Goal: Use online tool/utility: Utilize a website feature to perform a specific function

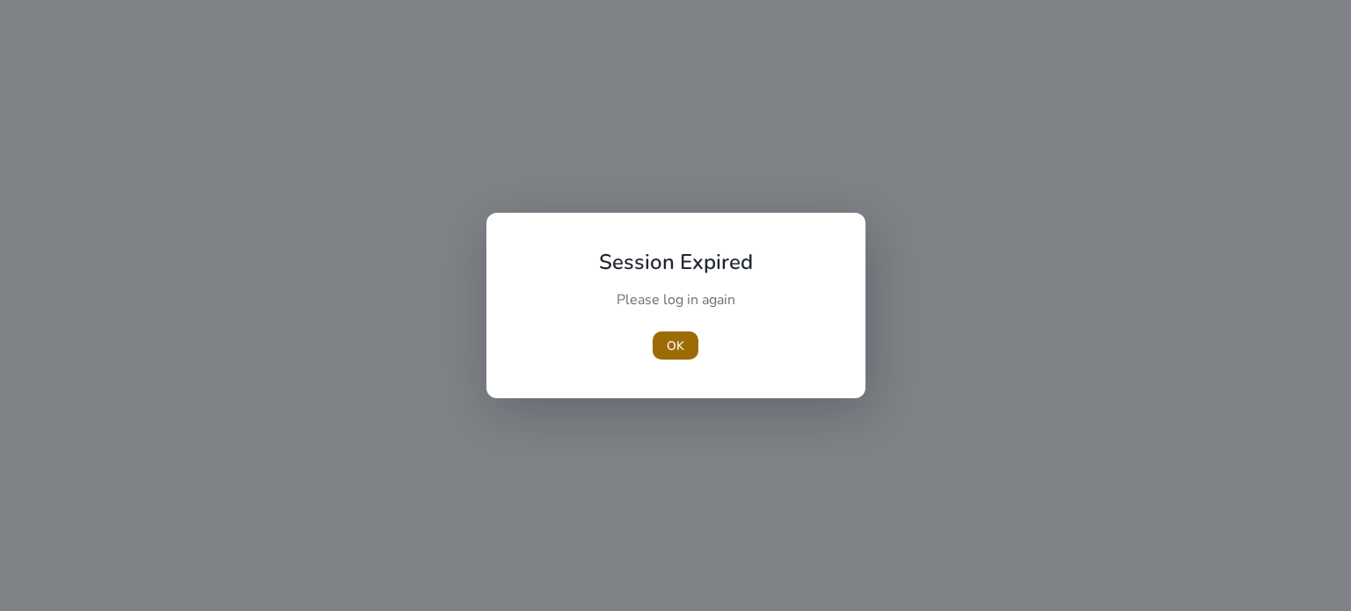
click at [676, 344] on span "OK" at bounding box center [676, 346] width 18 height 18
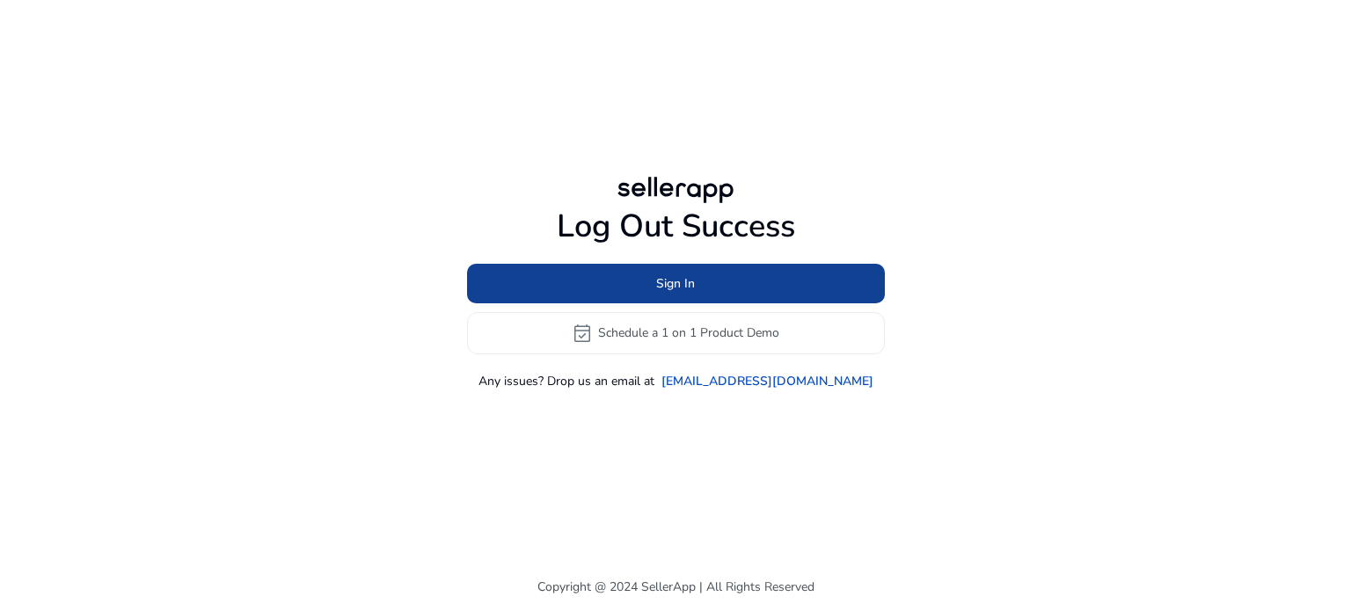
click at [676, 293] on span at bounding box center [676, 283] width 418 height 42
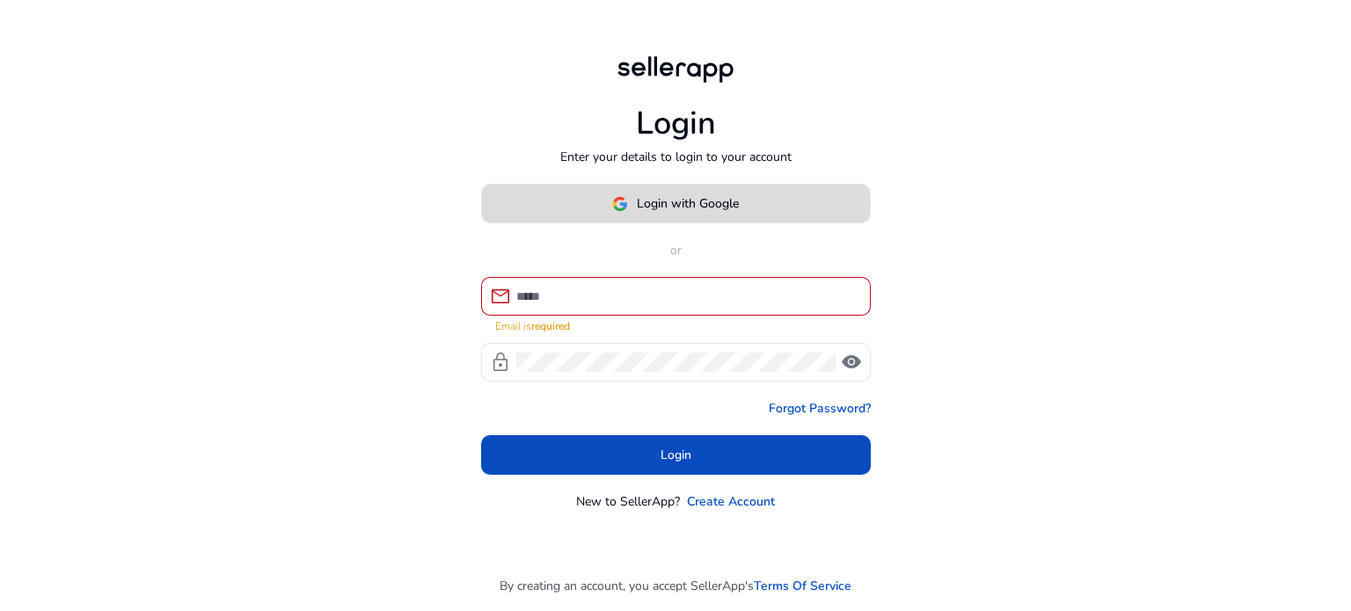
click at [664, 204] on button "Login with Google" at bounding box center [676, 204] width 390 height 40
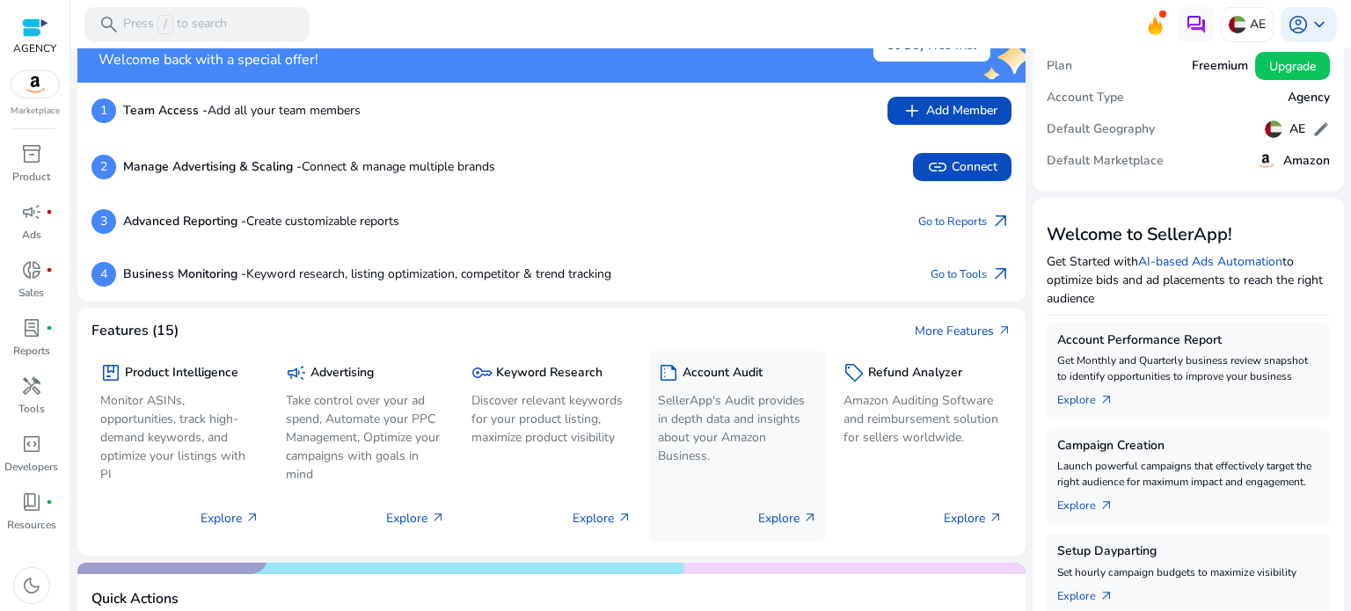
scroll to position [88, 0]
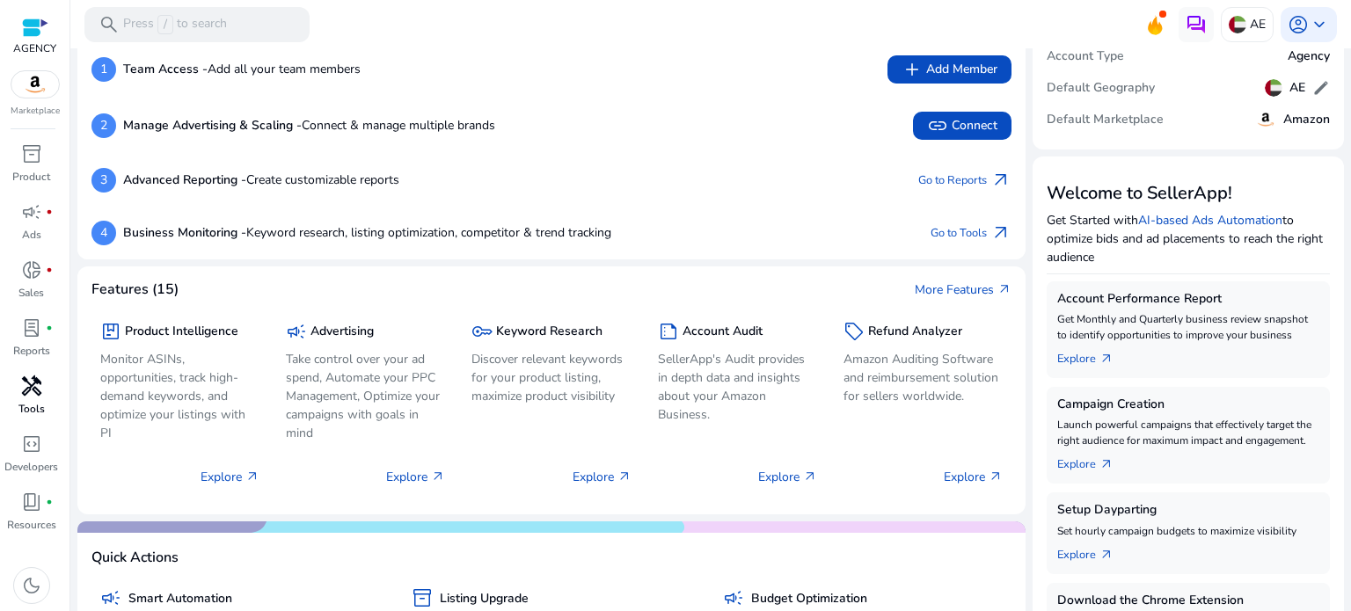
click at [36, 387] on span "handyman" at bounding box center [31, 386] width 21 height 21
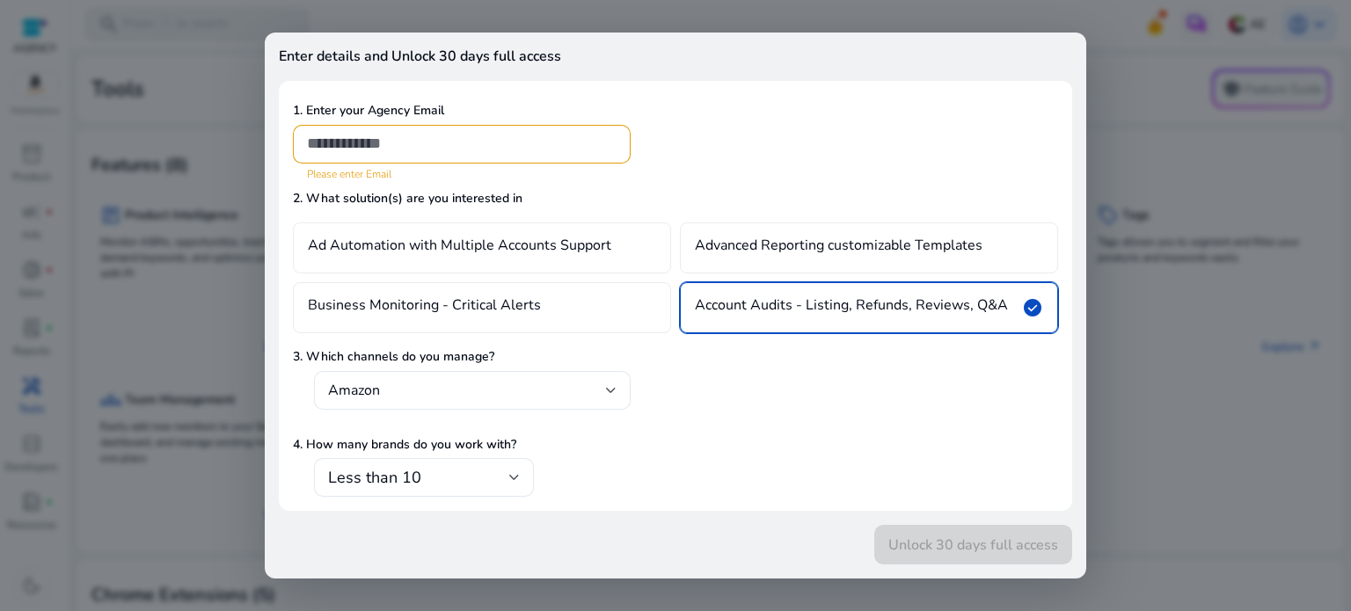
click at [1165, 134] on div at bounding box center [675, 305] width 1351 height 611
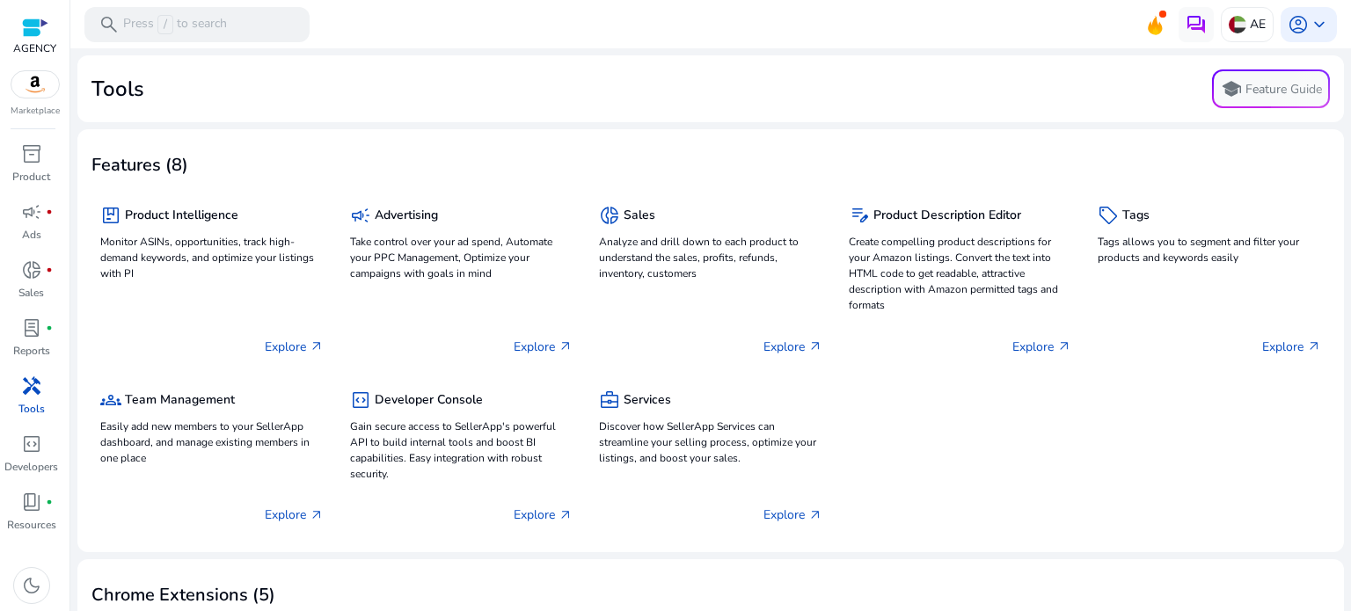
click at [31, 386] on span "handyman" at bounding box center [31, 386] width 21 height 21
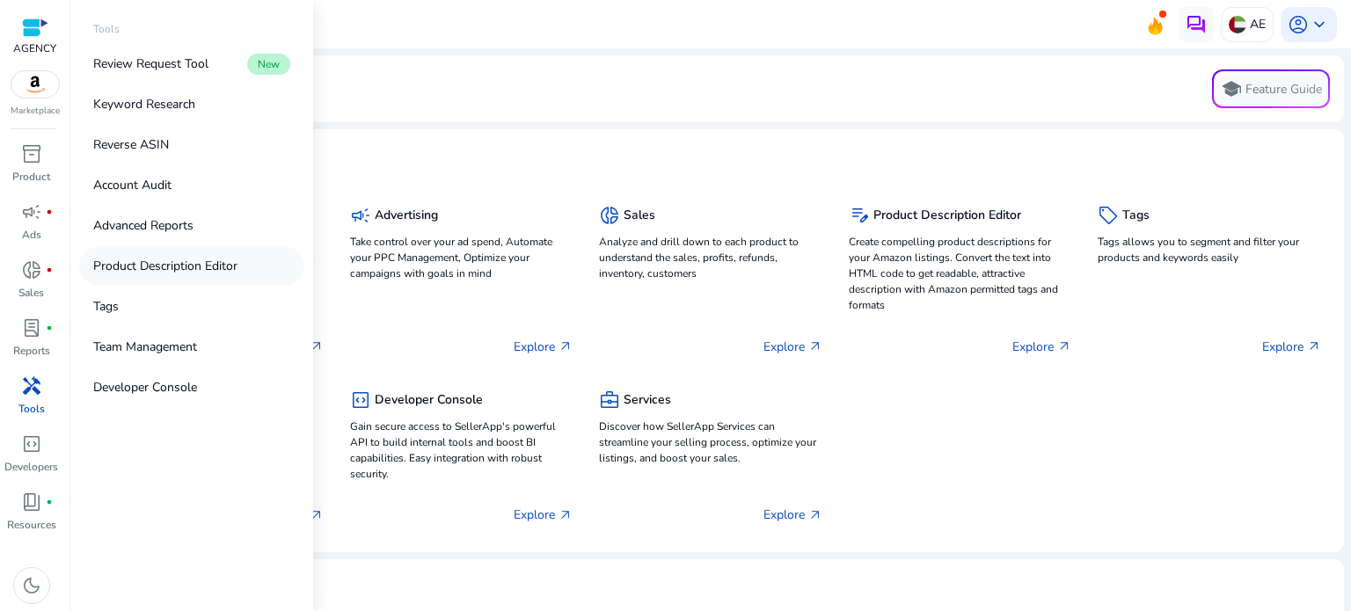
click at [140, 274] on p "Product Description Editor" at bounding box center [165, 266] width 144 height 18
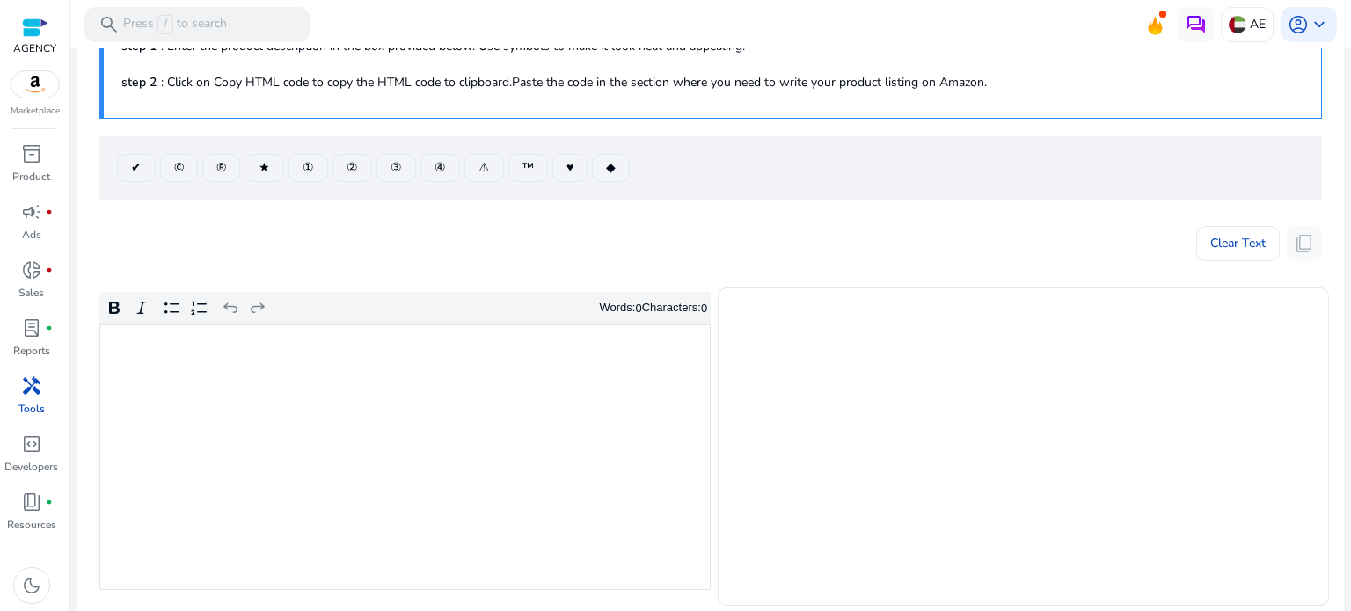
scroll to position [264, 0]
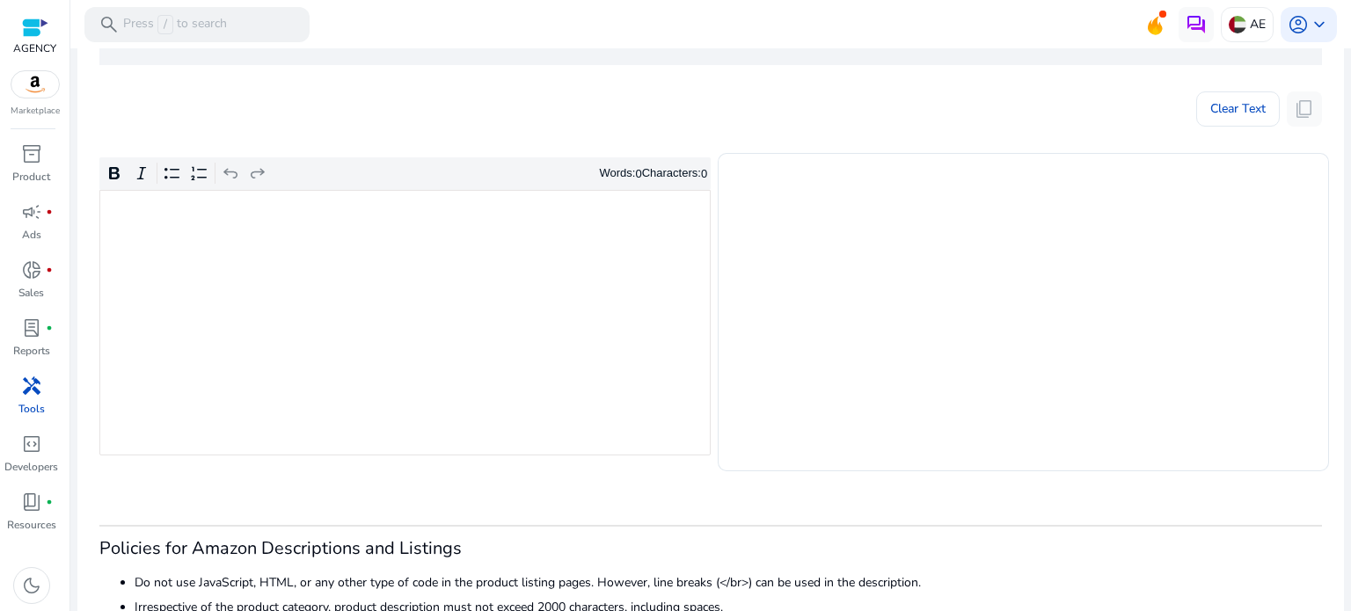
click at [257, 346] on div "Rich Text Editor. Editing area: main. Press Alt+0 for help." at bounding box center [404, 323] width 611 height 266
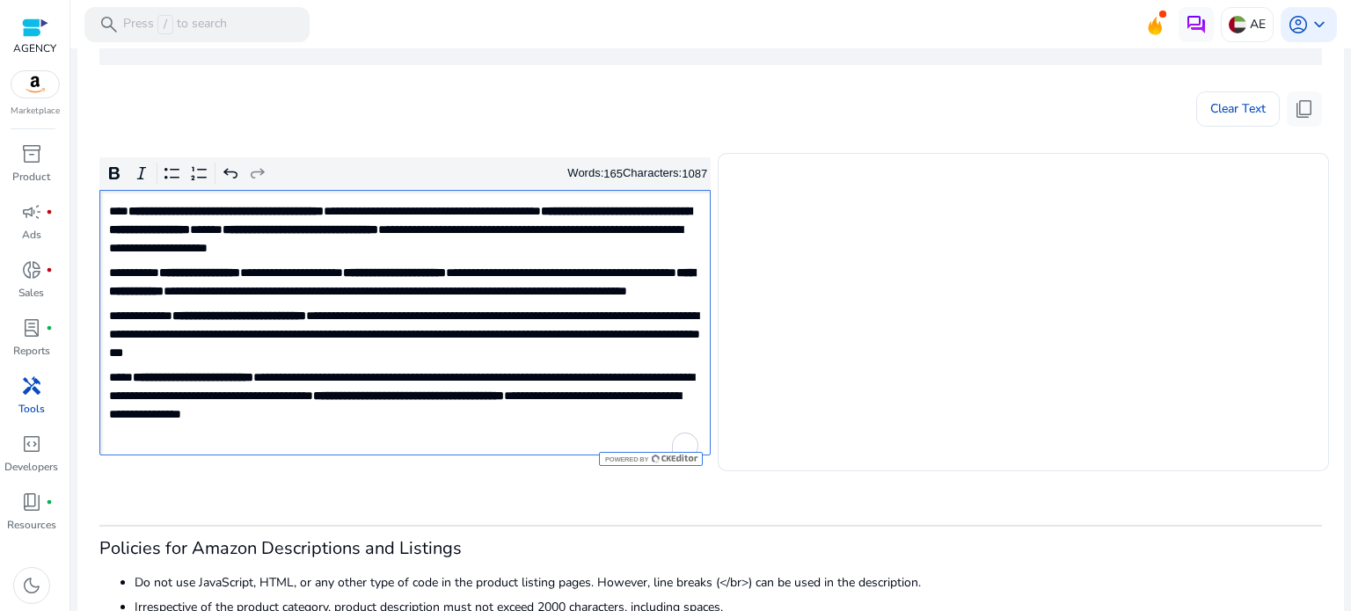
type textarea "**********"
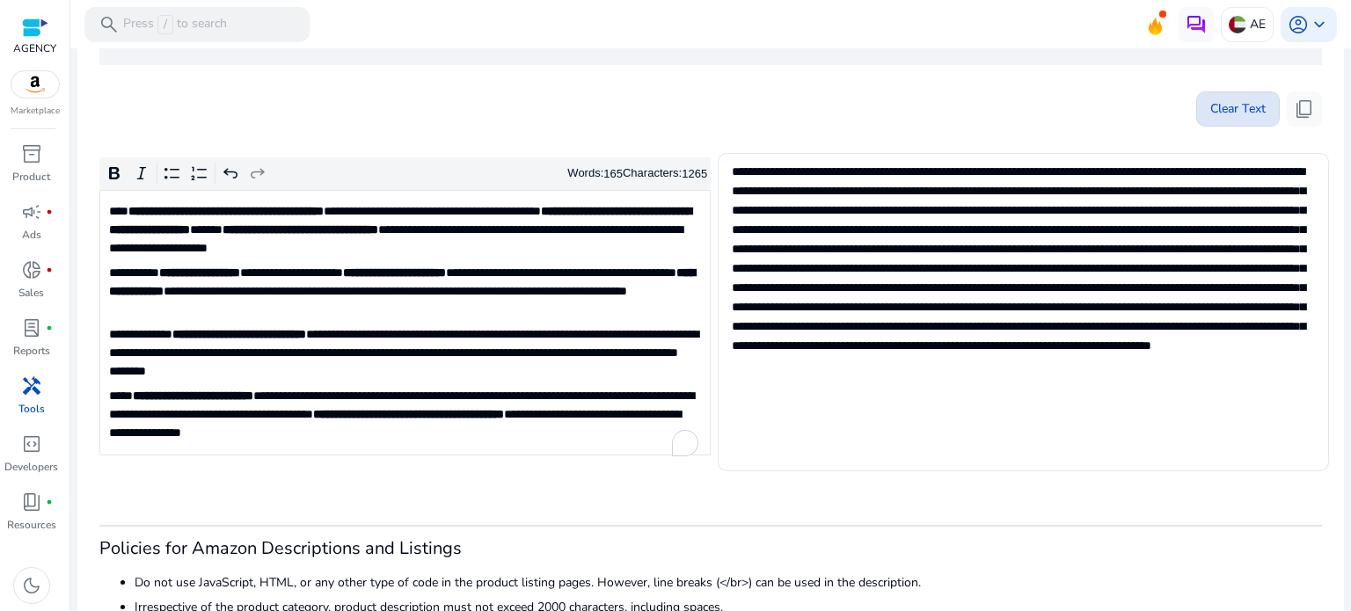
click at [1238, 105] on span "Clear Text" at bounding box center [1237, 108] width 55 height 35
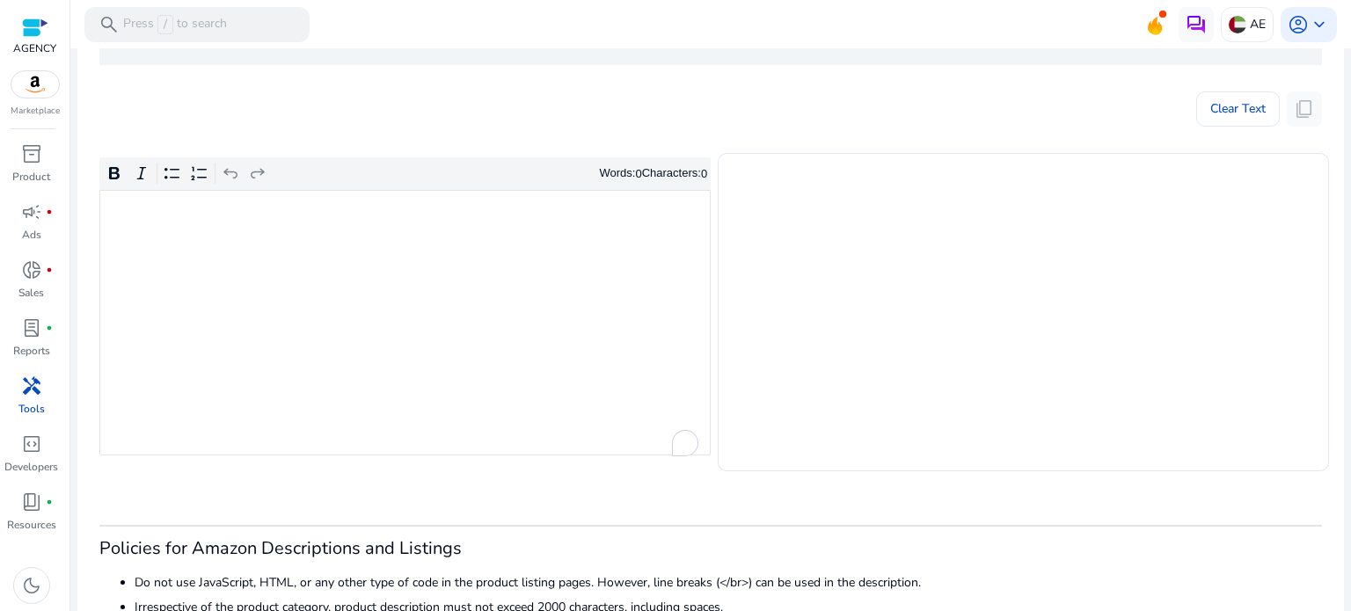
scroll to position [0, 0]
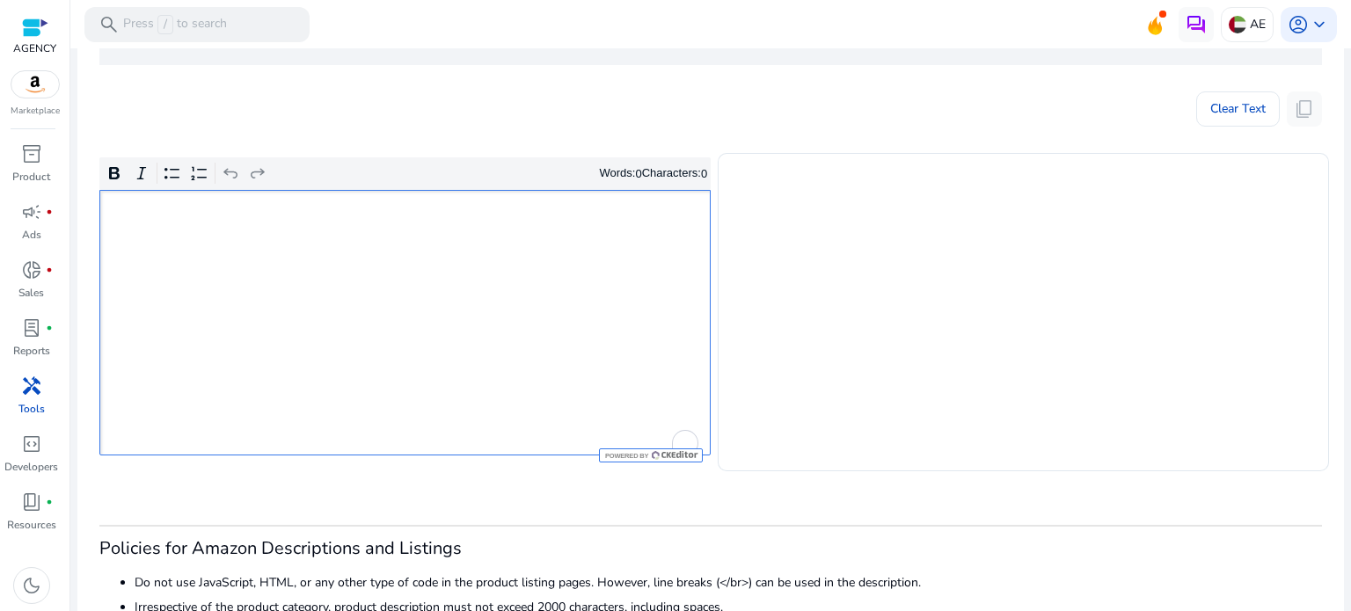
click at [431, 281] on div "Rich Text Editor. Editing area: main. Press Alt+0 for help." at bounding box center [404, 323] width 611 height 266
type textarea "**********"
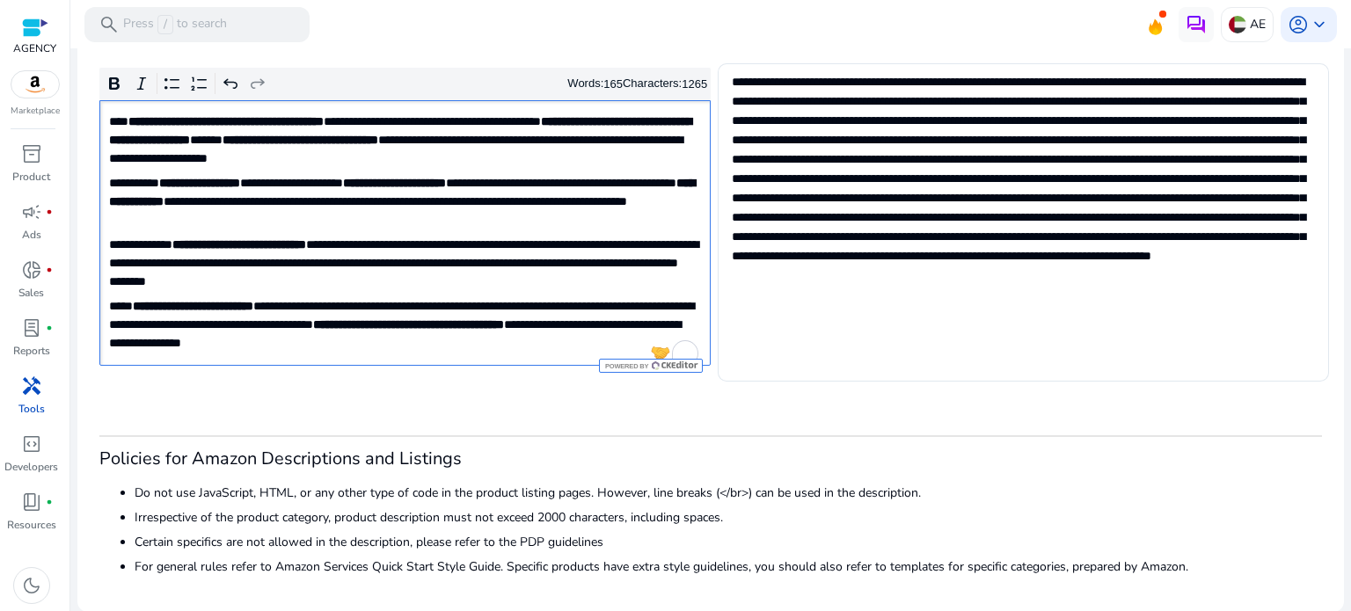
scroll to position [178, 0]
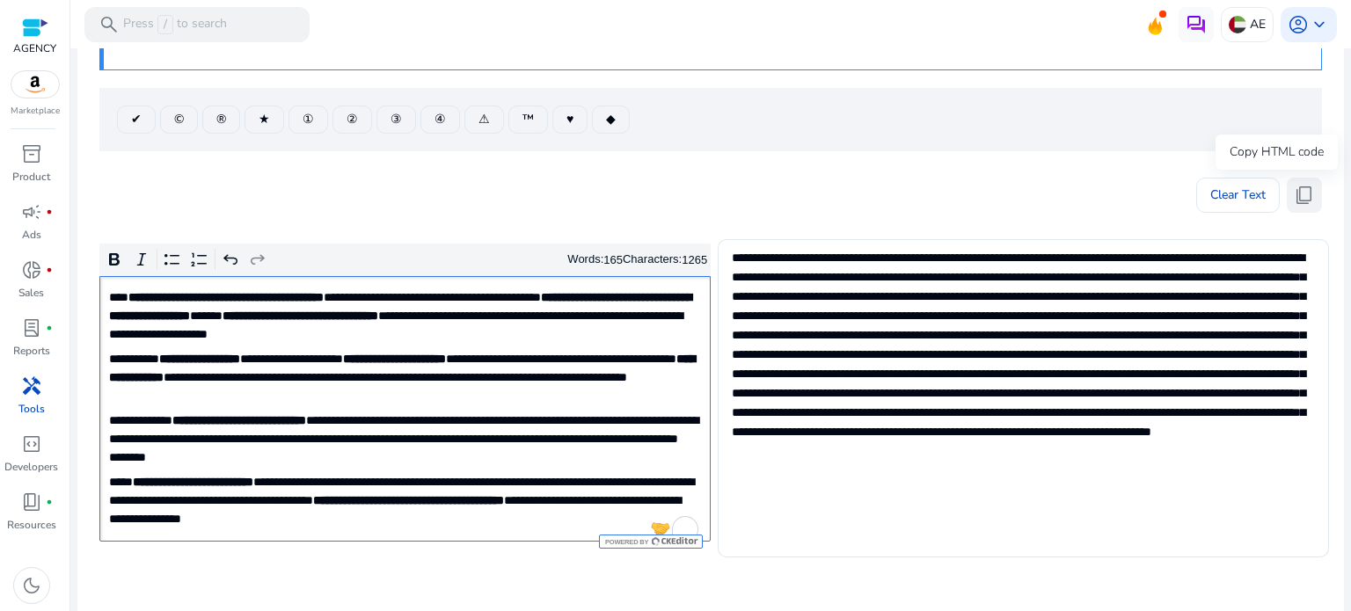
click at [1294, 197] on span "content_copy" at bounding box center [1304, 195] width 21 height 21
click at [1220, 199] on span "Clear Text" at bounding box center [1237, 195] width 55 height 35
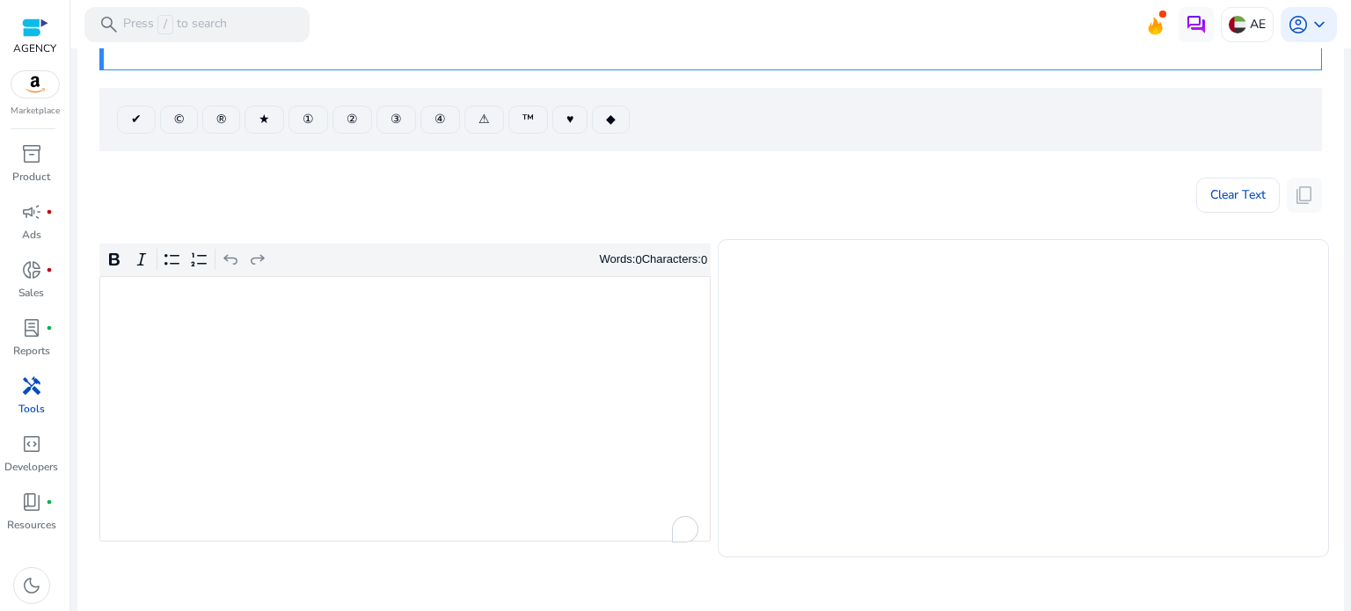
click at [489, 325] on div "Rich Text Editor. Editing area: main. Press Alt+0 for help." at bounding box center [404, 409] width 611 height 266
type textarea "**********"
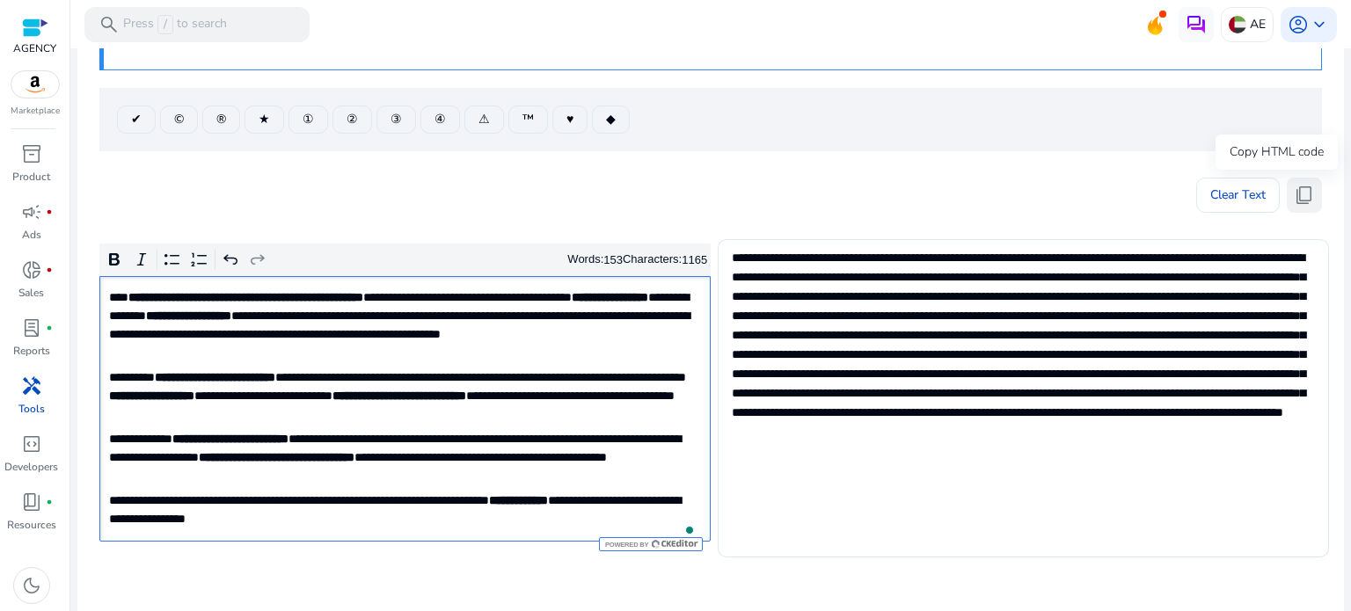
click at [1300, 193] on span "content_copy" at bounding box center [1304, 195] width 21 height 21
click at [1210, 200] on span "Clear Text" at bounding box center [1237, 195] width 55 height 35
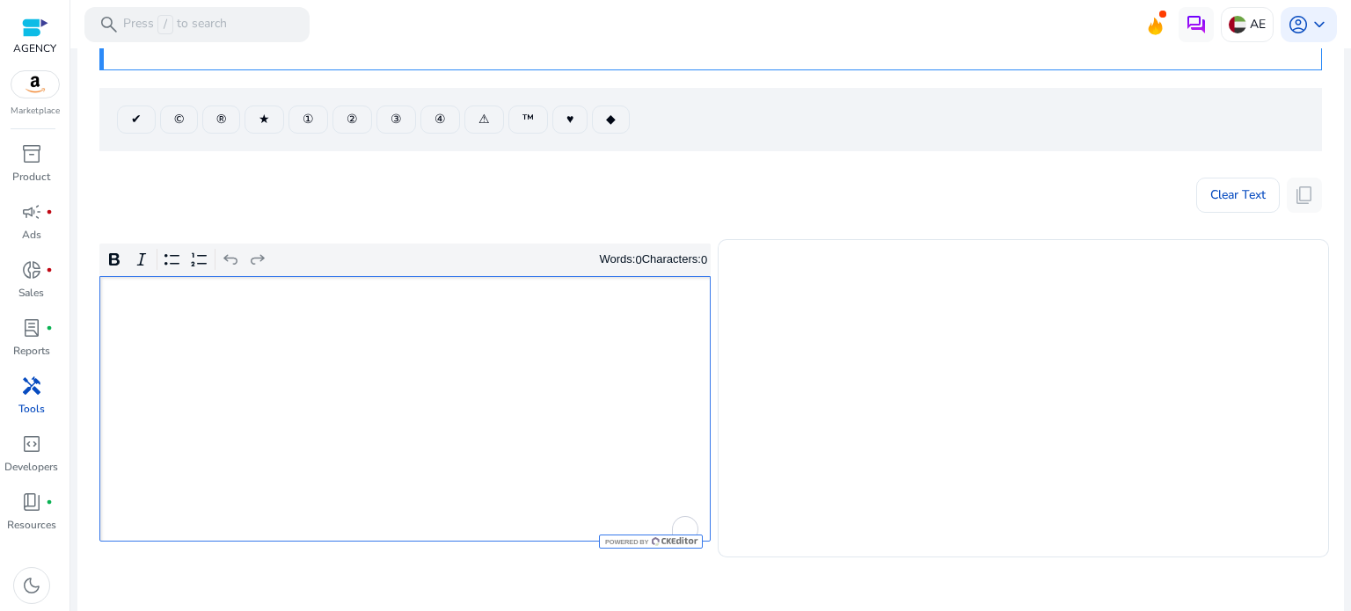
click at [344, 339] on div "Rich Text Editor. Editing area: main. Press Alt+0 for help." at bounding box center [404, 409] width 611 height 266
type textarea "**********"
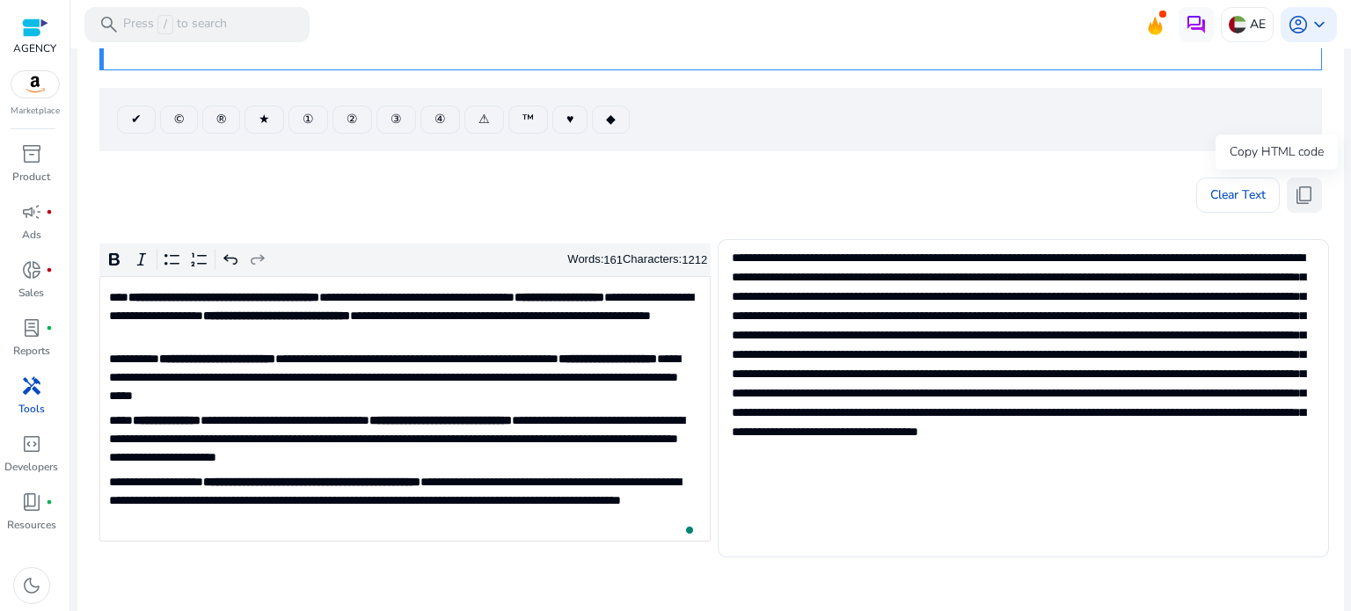
click at [1298, 198] on span "content_copy" at bounding box center [1304, 195] width 21 height 21
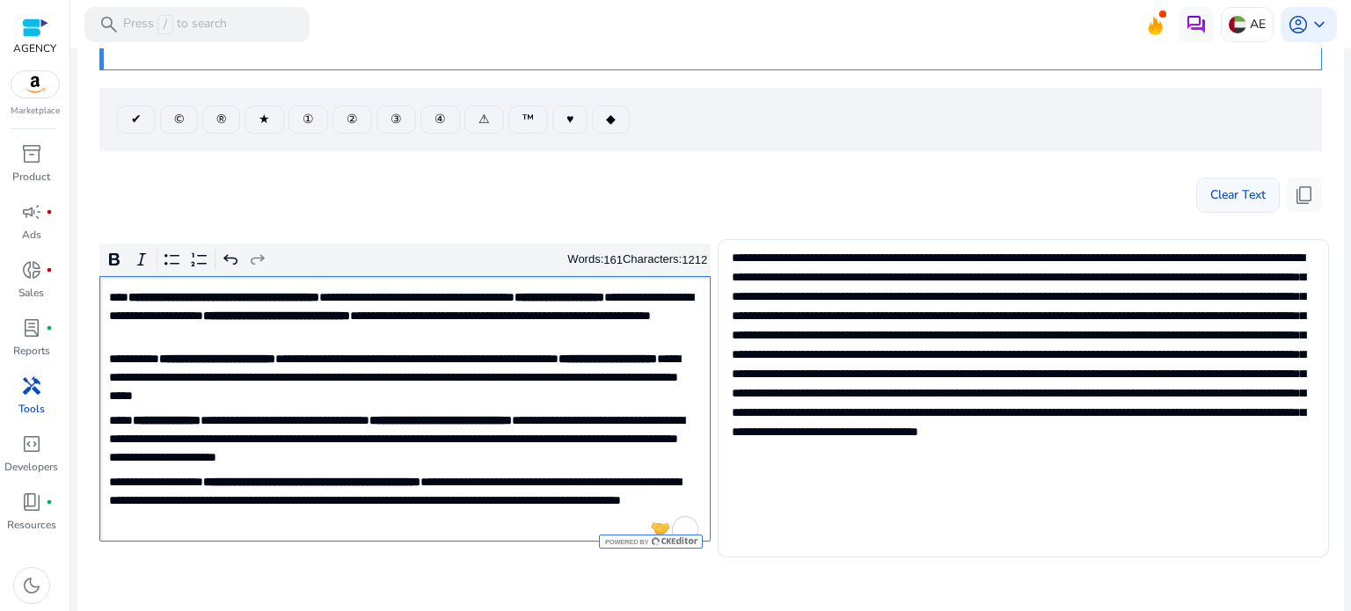
click at [1219, 195] on span "Clear Text" at bounding box center [1237, 195] width 55 height 35
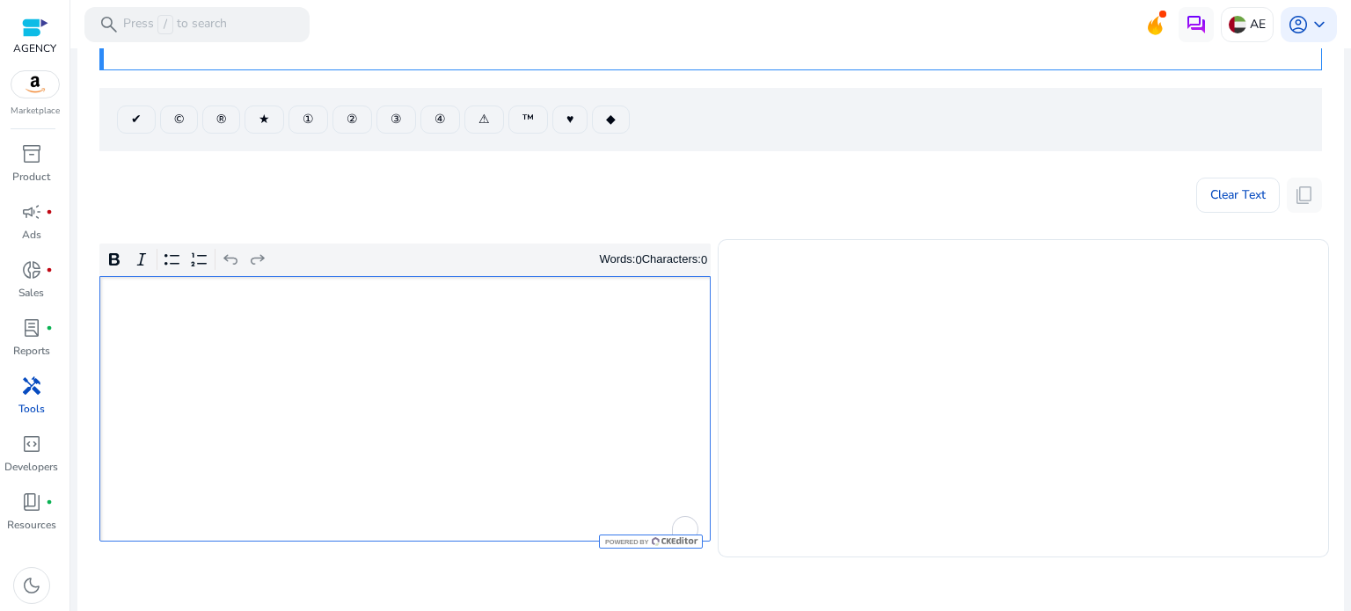
click at [447, 365] on div "Rich Text Editor. Editing area: main. Press Alt+0 for help." at bounding box center [404, 409] width 611 height 266
type textarea "**********"
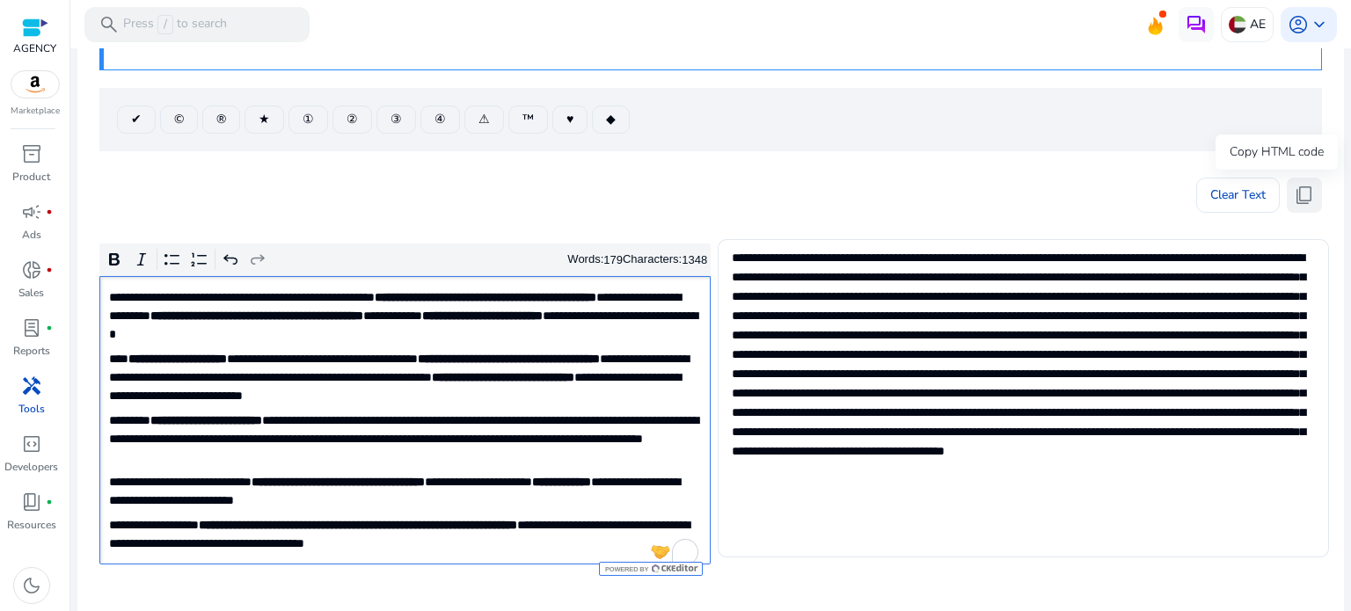
click at [1305, 194] on span "content_copy" at bounding box center [1304, 195] width 21 height 21
click at [1235, 193] on span "Clear Text" at bounding box center [1237, 195] width 55 height 35
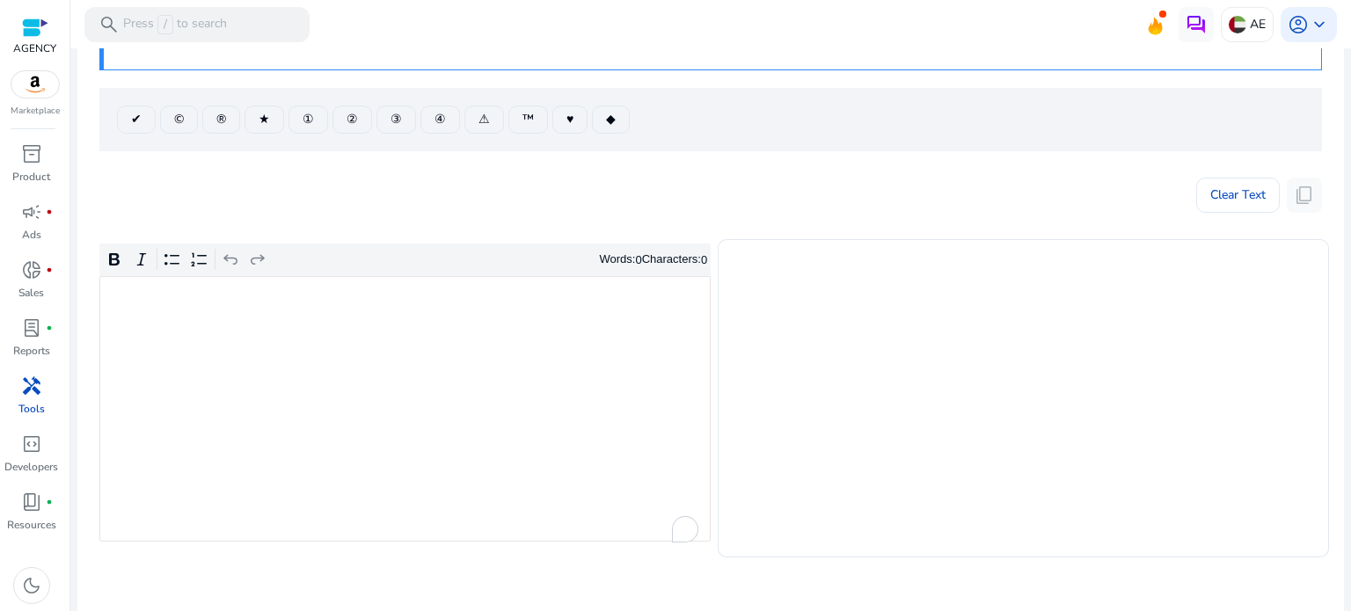
click at [464, 377] on div "Rich Text Editor. Editing area: main. Press Alt+0 for help." at bounding box center [404, 409] width 611 height 266
type textarea "**********"
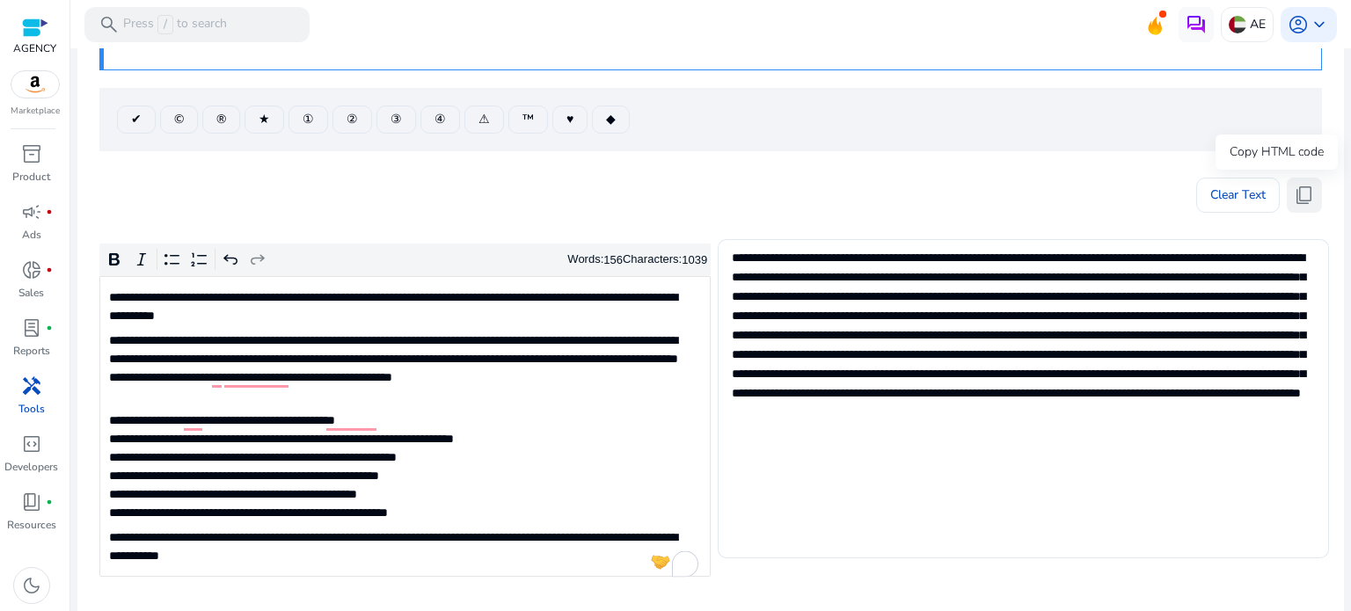
click at [1295, 188] on span "content_copy" at bounding box center [1304, 195] width 21 height 21
